Goal: Task Accomplishment & Management: Manage account settings

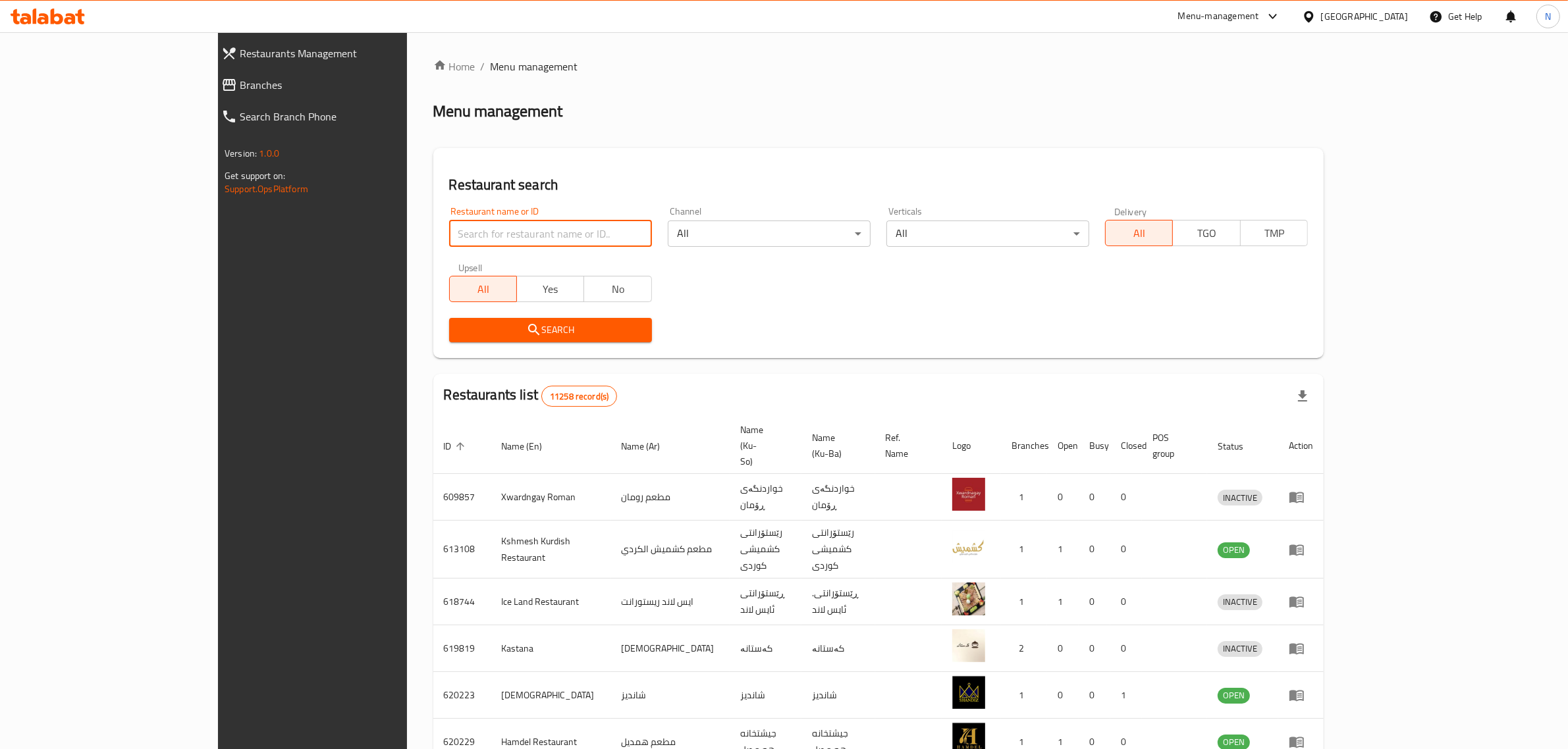
drag, startPoint x: 0, startPoint y: 0, endPoint x: 443, endPoint y: 241, distance: 504.3
click at [449, 241] on input "search" at bounding box center [550, 233] width 203 height 26
paste input "702020"
type input "702020"
click at [542, 336] on span "Search" at bounding box center [550, 330] width 182 height 16
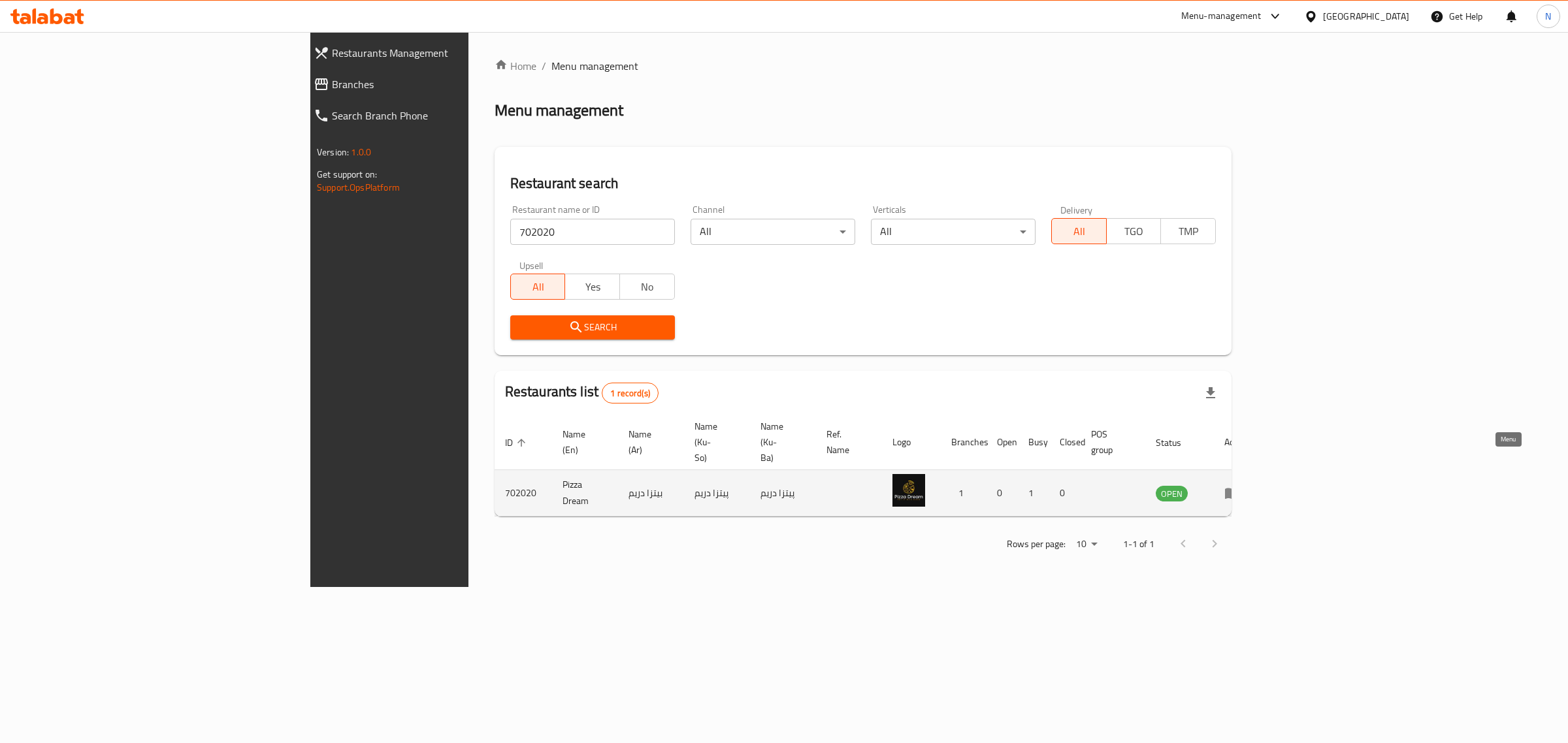
click at [1240, 486] on icon "enhanced table" at bounding box center [1232, 493] width 16 height 16
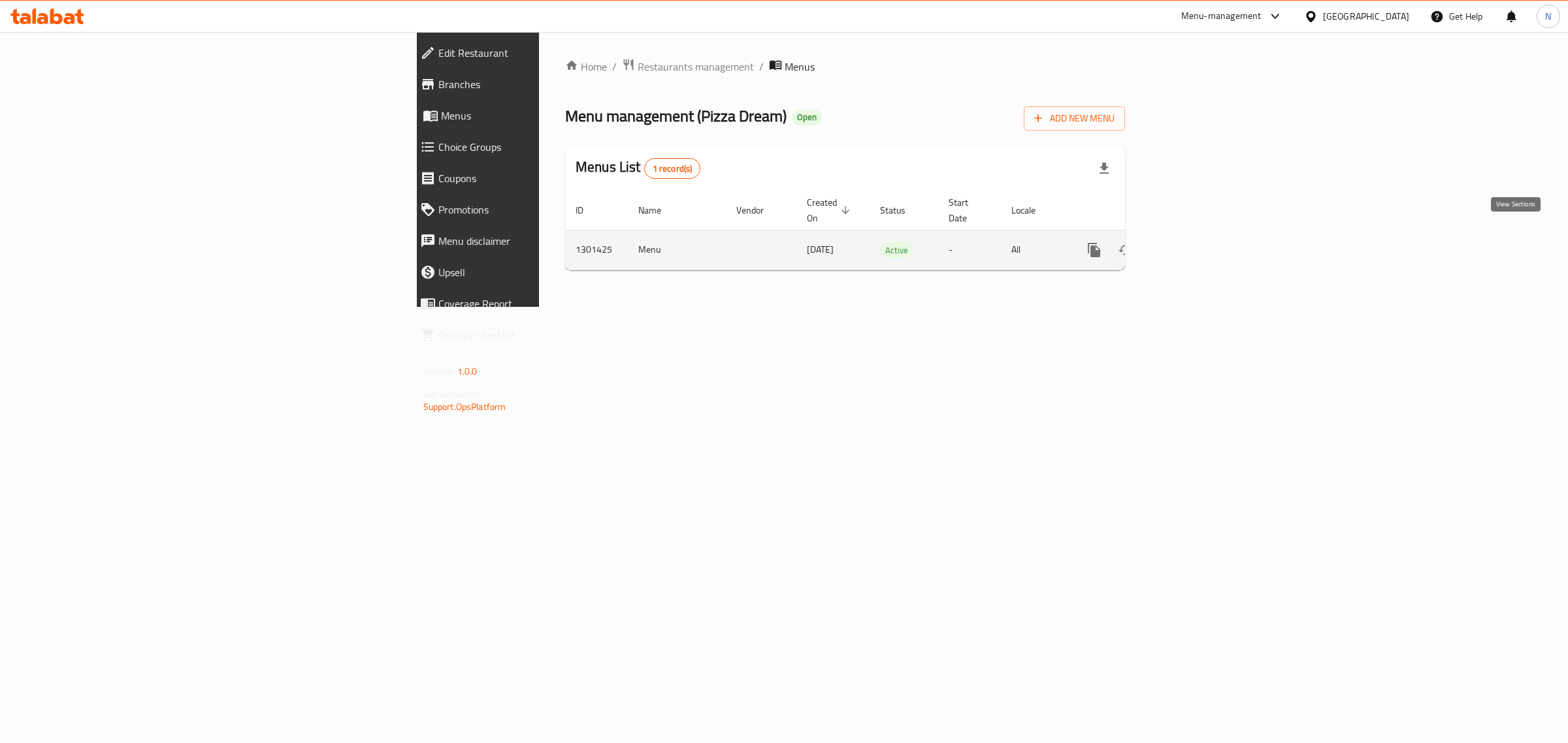
click at [1194, 244] on icon "enhanced table" at bounding box center [1188, 250] width 12 height 12
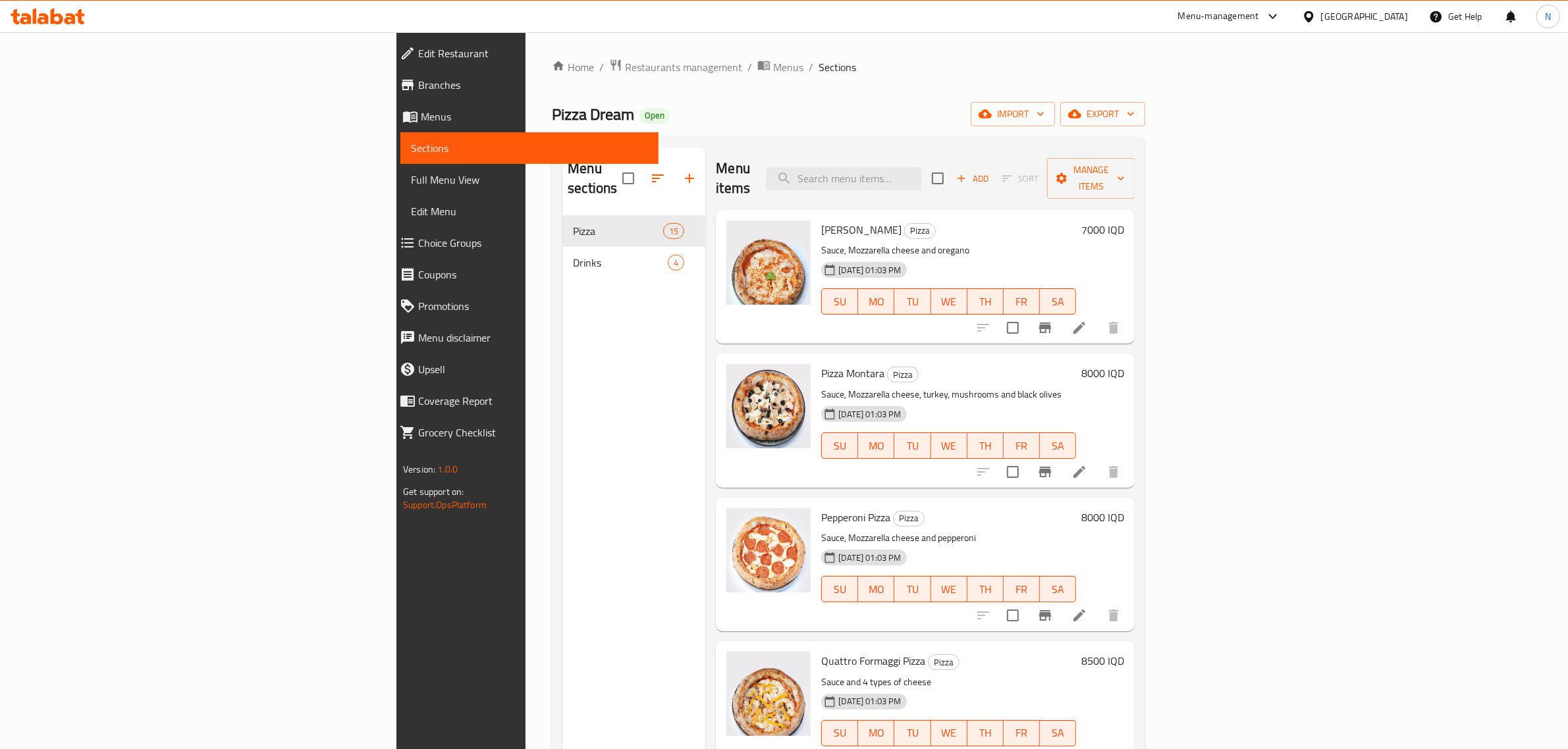
click at [418, 77] on span "Branches" at bounding box center [533, 84] width 230 height 16
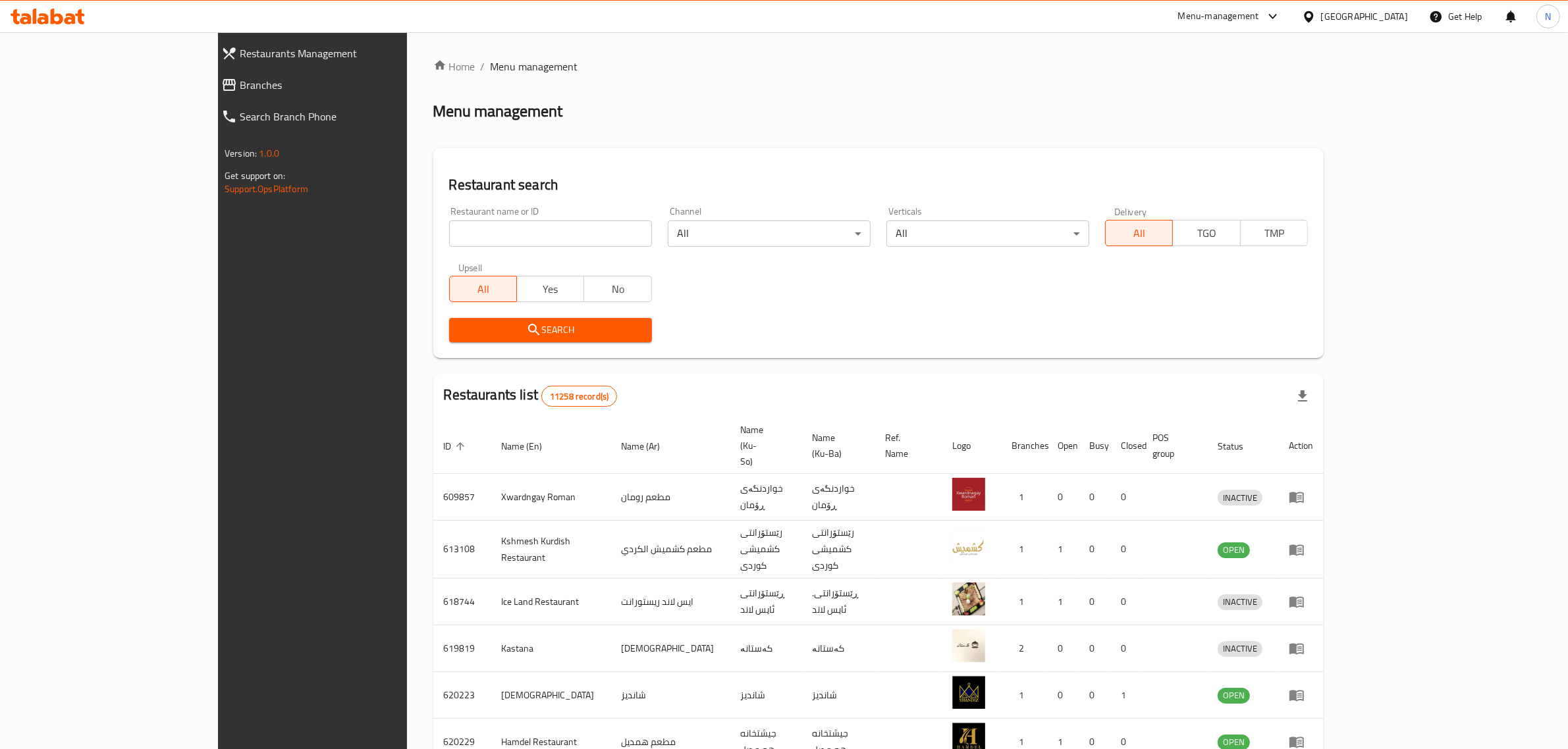
click at [481, 231] on input "search" at bounding box center [550, 233] width 203 height 26
paste input "703685"
type input "703685"
click at [516, 337] on span "Search" at bounding box center [550, 330] width 182 height 16
click at [516, 337] on div at bounding box center [784, 374] width 1568 height 749
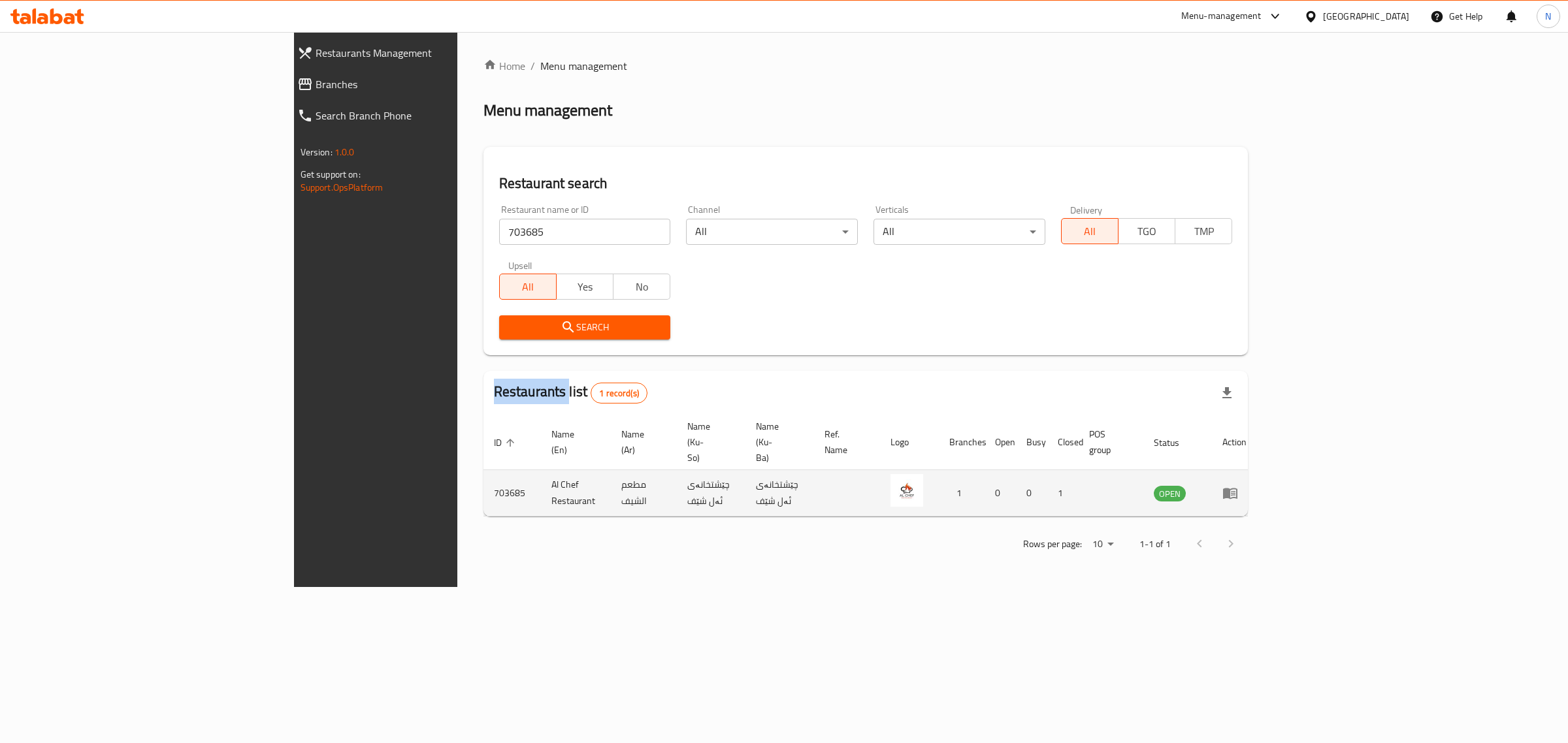
click at [1238, 486] on icon "enhanced table" at bounding box center [1229, 493] width 16 height 16
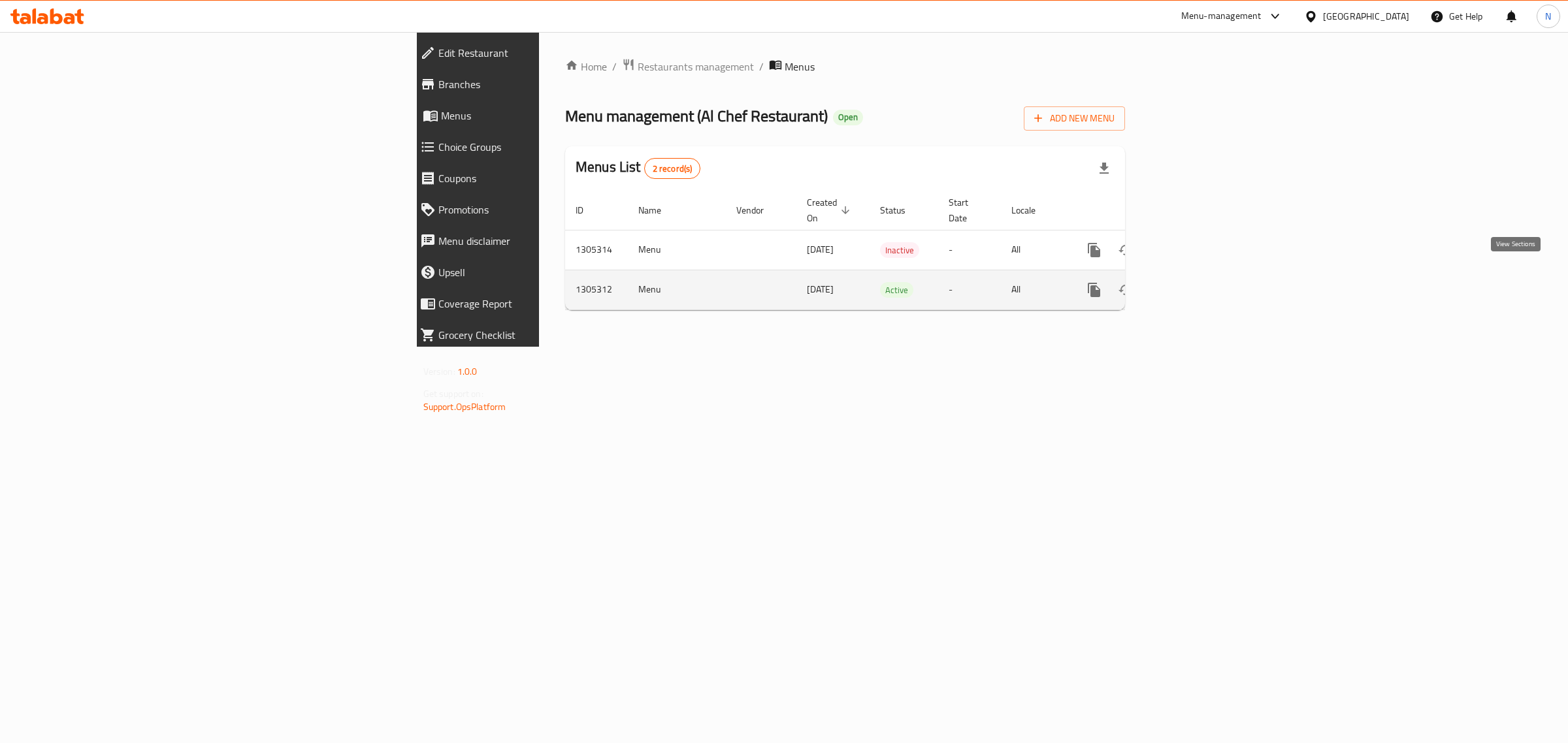
click at [1204, 274] on link "enhanced table" at bounding box center [1188, 290] width 31 height 31
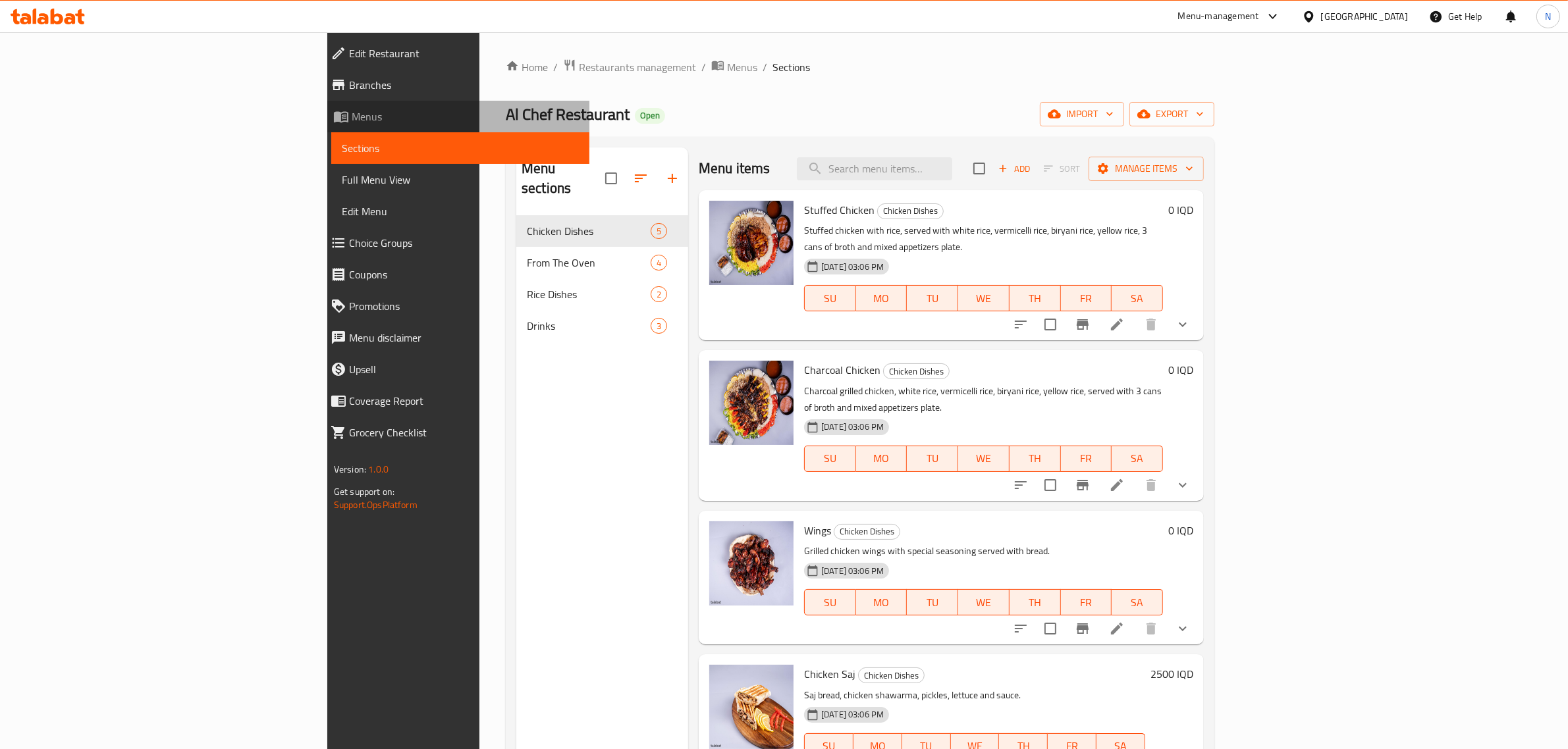
click at [320, 102] on link "Menus" at bounding box center [455, 117] width 269 height 32
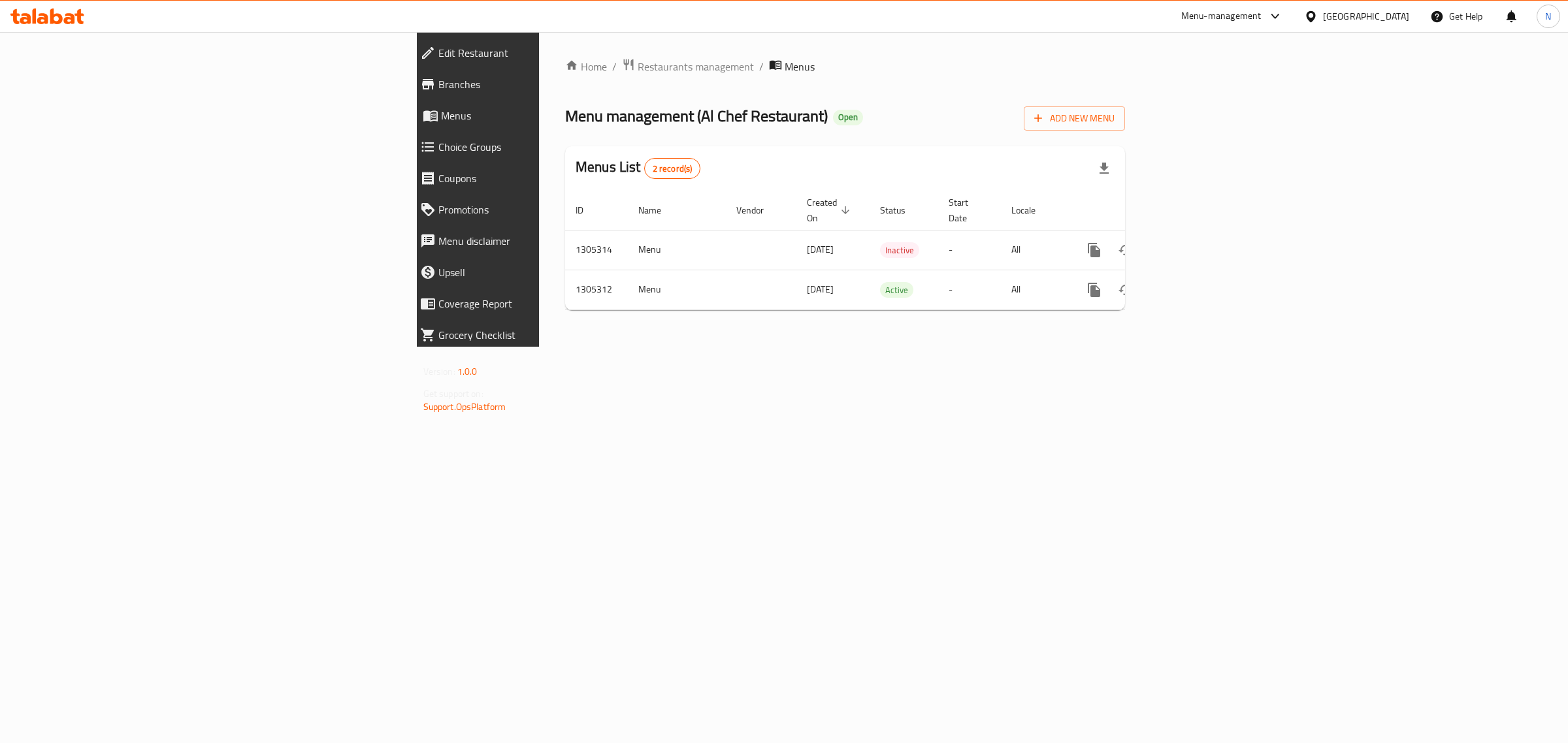
click at [409, 97] on link "Branches" at bounding box center [544, 84] width 269 height 31
